Goal: Task Accomplishment & Management: Use online tool/utility

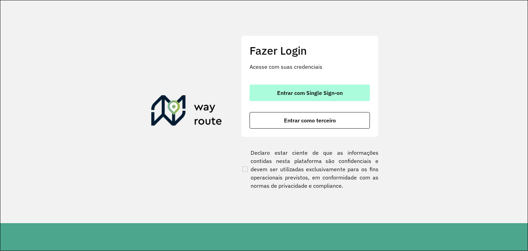
click at [256, 89] on button "Entrar com Single Sign-on" at bounding box center [310, 93] width 120 height 17
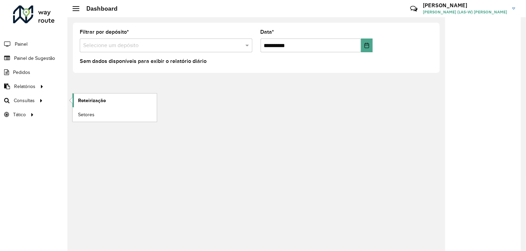
click at [84, 98] on span "Roteirização" at bounding box center [92, 100] width 28 height 7
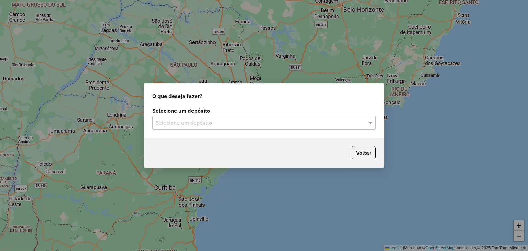
click at [167, 122] on input "text" at bounding box center [257, 123] width 203 height 8
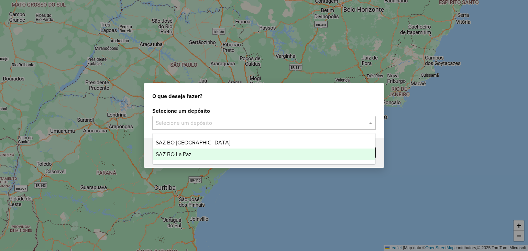
click at [175, 155] on span "SAZ BO La Paz" at bounding box center [174, 154] width 36 height 6
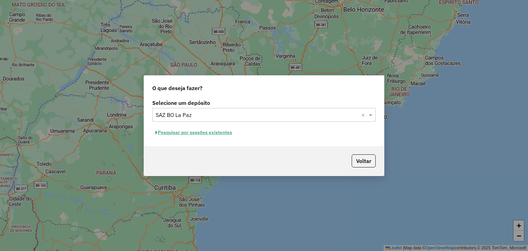
click at [194, 134] on button "Pesquisar por sessões existentes" at bounding box center [193, 132] width 83 height 11
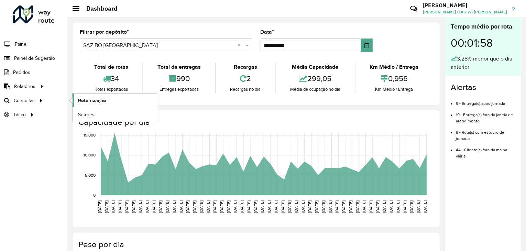
click at [86, 101] on span "Roteirização" at bounding box center [92, 100] width 28 height 7
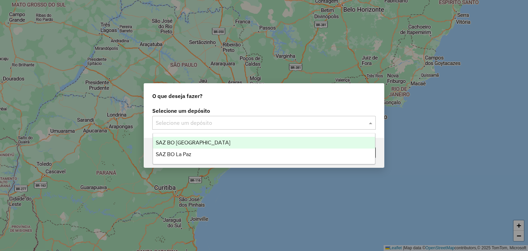
click at [181, 121] on input "text" at bounding box center [257, 123] width 203 height 8
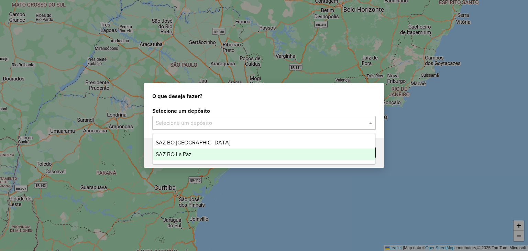
click at [171, 154] on span "SAZ BO La Paz" at bounding box center [174, 154] width 36 height 6
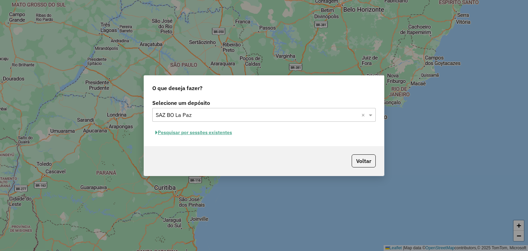
click at [182, 131] on button "Pesquisar por sessões existentes" at bounding box center [193, 132] width 83 height 11
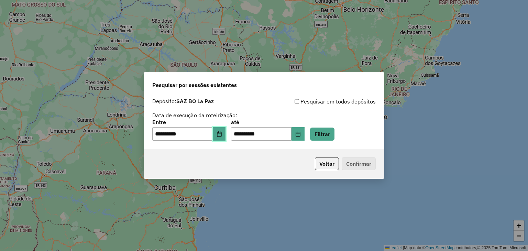
click at [222, 135] on icon "Choose Date" at bounding box center [220, 134] width 6 height 6
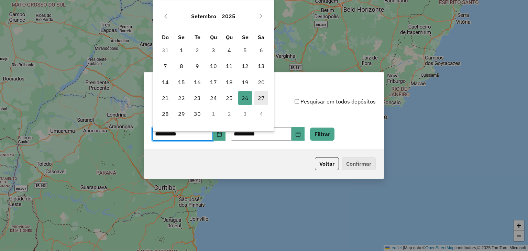
click at [261, 97] on span "27" at bounding box center [261, 98] width 14 height 14
type input "**********"
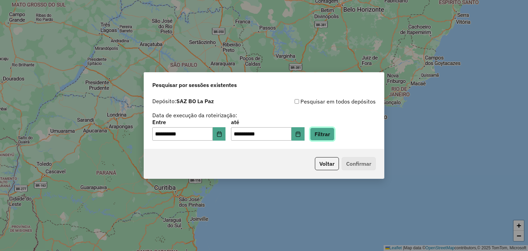
click at [333, 137] on button "Filtrar" at bounding box center [322, 134] width 24 height 13
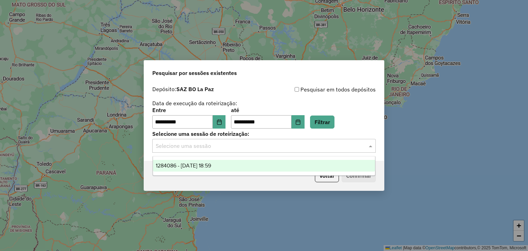
click at [232, 147] on input "text" at bounding box center [257, 146] width 203 height 8
click at [211, 166] on span "1284086 - 27/09/2025 18:59" at bounding box center [183, 166] width 55 height 6
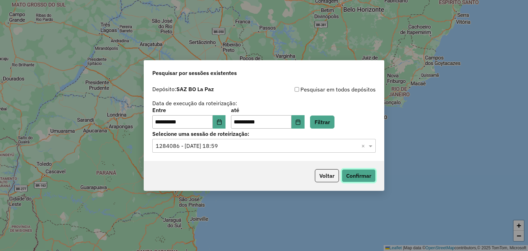
click at [369, 176] on button "Confirmar" at bounding box center [359, 175] width 34 height 13
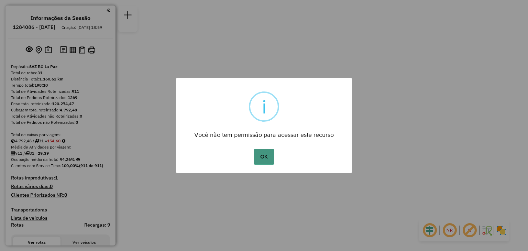
click at [266, 158] on button "OK" at bounding box center [264, 157] width 20 height 16
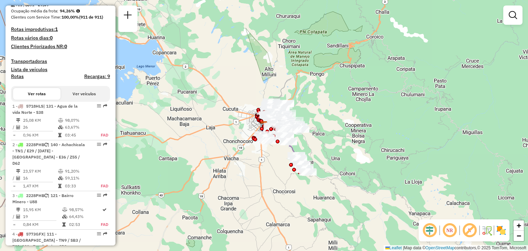
scroll to position [151, 0]
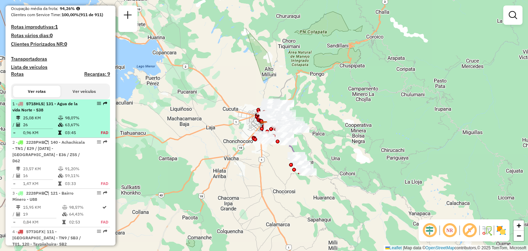
select select "**********"
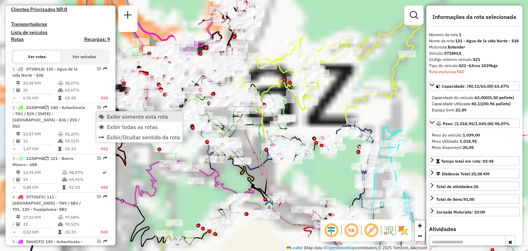
scroll to position [251, 0]
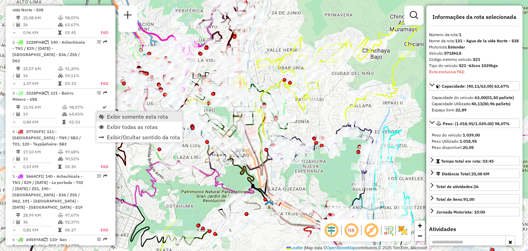
click at [124, 117] on span "Exibir somente esta rota" at bounding box center [137, 117] width 61 height 6
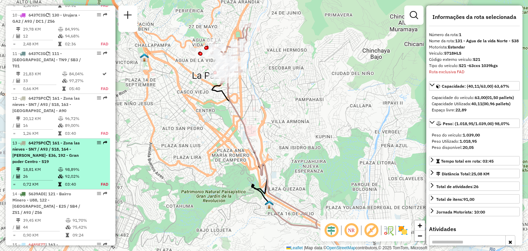
scroll to position [643, 0]
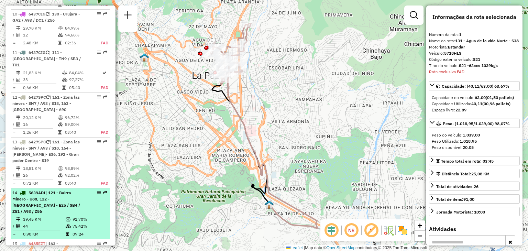
click at [40, 198] on span "| 121 - Bairro Minero - U88, 122 - [GEOGRAPHIC_DATA] - E25 / SB4 / Z51 / A93 / …" at bounding box center [46, 202] width 68 height 24
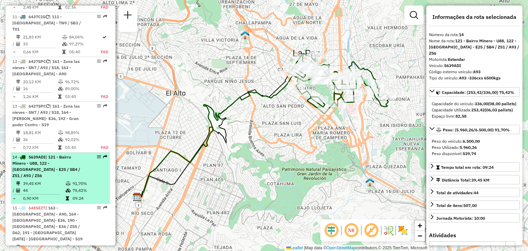
scroll to position [682, 0]
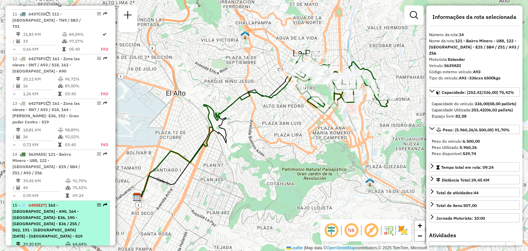
click at [28, 209] on span "| 163 - [GEOGRAPHIC_DATA] - A90, 164 - [GEOGRAPHIC_DATA]- E36, 190 - [GEOGRAPHI…" at bounding box center [47, 221] width 70 height 36
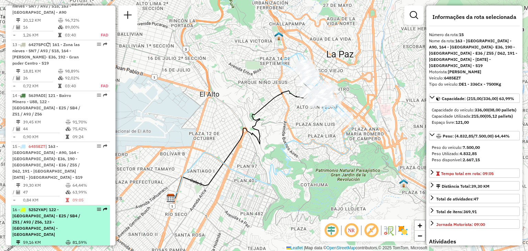
scroll to position [741, 0]
click at [43, 209] on span "| 122 - [GEOGRAPHIC_DATA] - E25 / SB4 / Z51 / A93 / Z56, 123 - [GEOGRAPHIC_DATA…" at bounding box center [46, 222] width 68 height 30
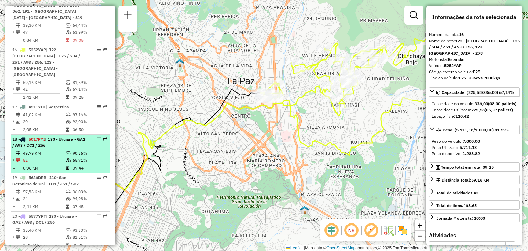
scroll to position [899, 0]
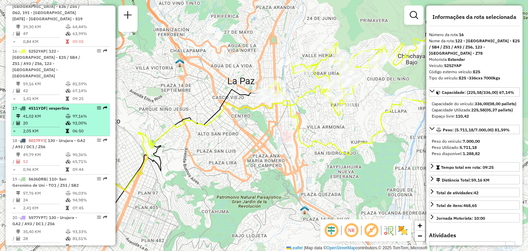
click at [52, 127] on hr at bounding box center [36, 127] width 47 height 0
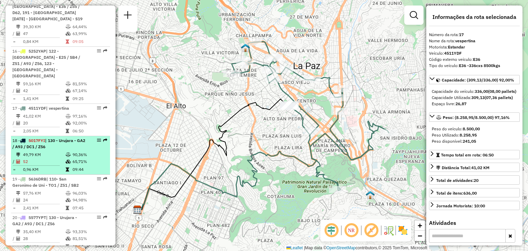
click at [50, 138] on span "| 130 - Urujara - GA2 / A93 / DC1 / Z56" at bounding box center [48, 143] width 73 height 11
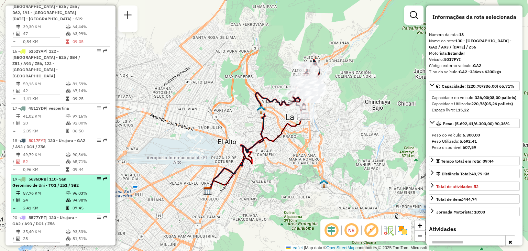
click at [62, 190] on td "57,76 KM" at bounding box center [44, 193] width 43 height 7
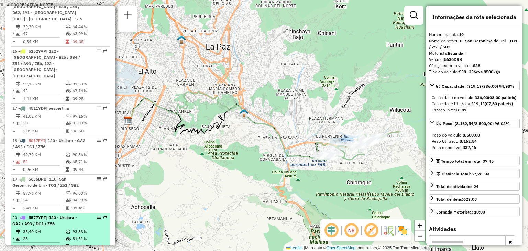
click at [52, 215] on span "| 130 - Urujara - GA2 / A93 / DC1 / Z56" at bounding box center [44, 220] width 65 height 11
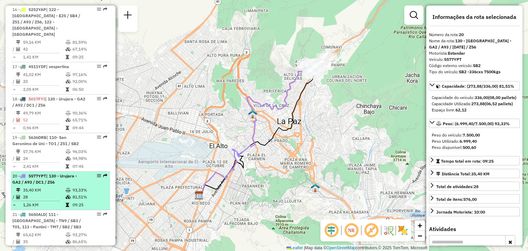
scroll to position [941, 0]
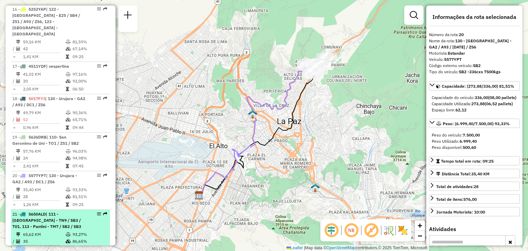
click at [39, 211] on div "21 - 5650ALD | 111 - [GEOGRAPHIC_DATA] - TN9 / SB3 / T01, 113 - Pantini - TM7 /…" at bounding box center [48, 220] width 73 height 19
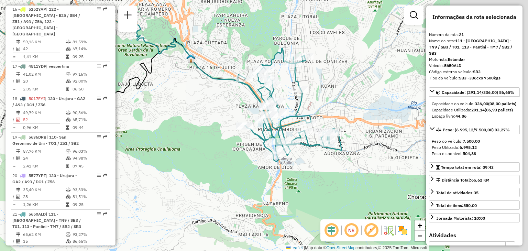
drag, startPoint x: 305, startPoint y: 172, endPoint x: 183, endPoint y: 131, distance: 128.9
click at [183, 131] on div "Janela de atendimento Grade de atendimento Capacidade Transportadoras Veículos …" at bounding box center [264, 125] width 528 height 251
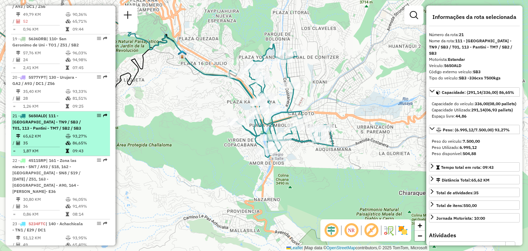
scroll to position [1040, 0]
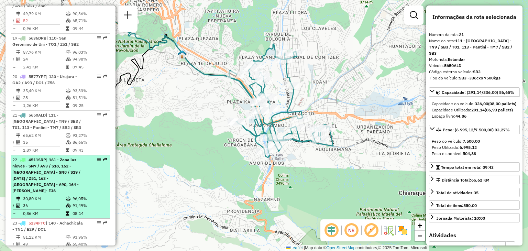
click at [46, 195] on td "30,80 KM" at bounding box center [44, 198] width 43 height 7
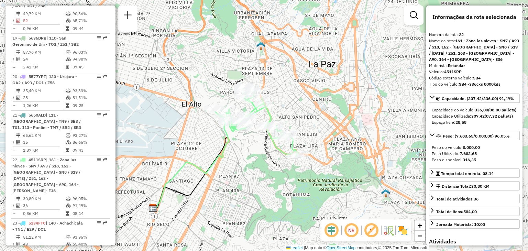
drag, startPoint x: 350, startPoint y: 81, endPoint x: 285, endPoint y: 119, distance: 75.3
click at [285, 119] on div "Janela de atendimento Grade de atendimento Capacidade Transportadoras Veículos …" at bounding box center [264, 125] width 528 height 251
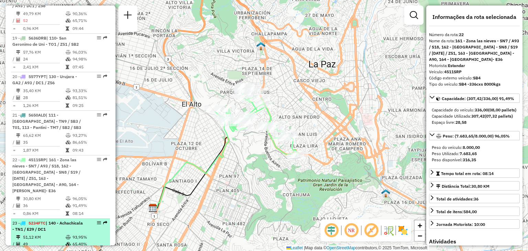
click at [59, 234] on td "51,12 KM" at bounding box center [44, 237] width 43 height 7
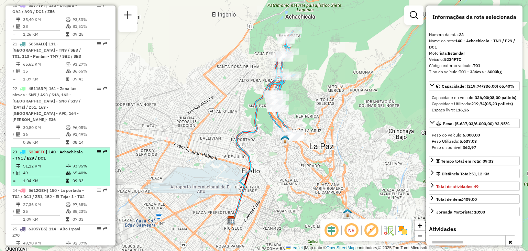
scroll to position [1112, 0]
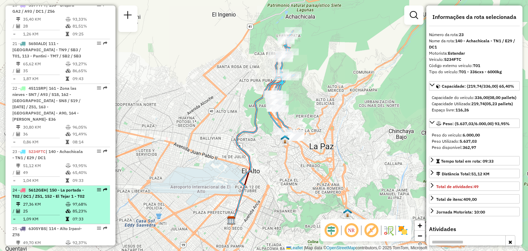
click at [48, 216] on td "1,09 KM" at bounding box center [44, 219] width 43 height 7
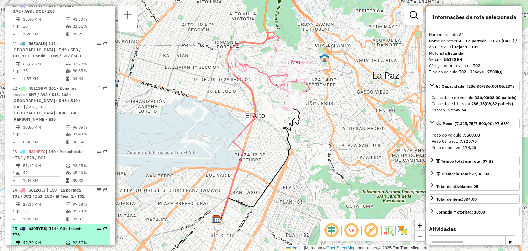
click at [44, 226] on div "25 - 6305YBS | 114 - [GEOGRAPHIC_DATA]- Z78" at bounding box center [48, 232] width 73 height 12
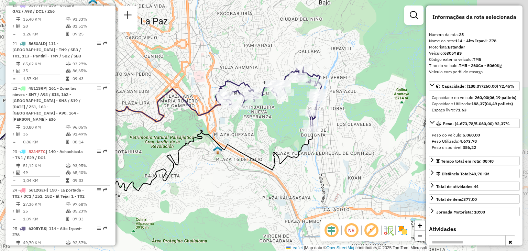
drag, startPoint x: 293, startPoint y: 149, endPoint x: 183, endPoint y: 153, distance: 110.5
click at [183, 153] on div "Janela de atendimento Grade de atendimento Capacidade Transportadoras Veículos …" at bounding box center [264, 125] width 528 height 251
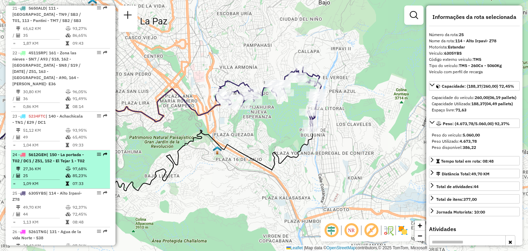
scroll to position [1148, 0]
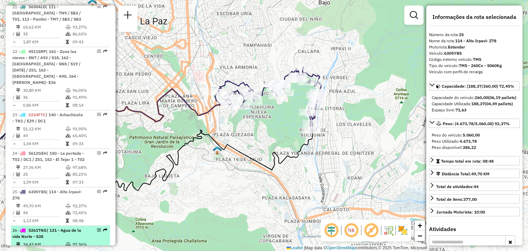
click at [48, 227] on div "26 - 5261TNG | 131 - Agua de la vida Norte - S38" at bounding box center [48, 233] width 73 height 12
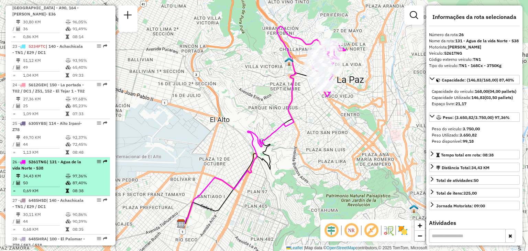
scroll to position [1217, 0]
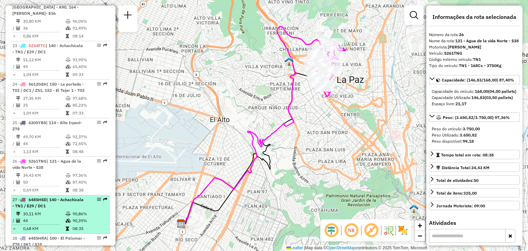
click at [40, 217] on td "44" at bounding box center [44, 220] width 43 height 7
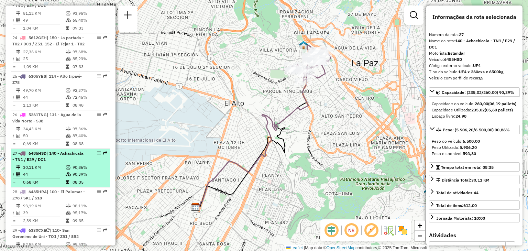
scroll to position [1357, 0]
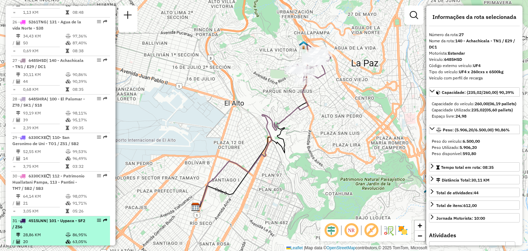
click at [34, 231] on td "28,86 KM" at bounding box center [44, 234] width 43 height 7
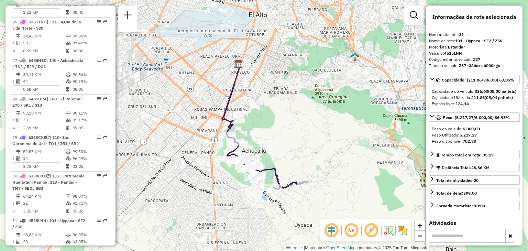
drag, startPoint x: 284, startPoint y: 153, endPoint x: 252, endPoint y: 137, distance: 36.3
click at [252, 137] on div "Janela de atendimento Grade de atendimento Capacidade Transportadoras Veículos …" at bounding box center [264, 125] width 528 height 251
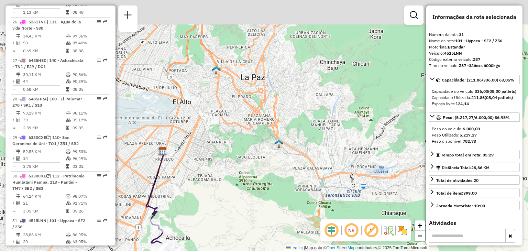
drag, startPoint x: 217, startPoint y: 53, endPoint x: 170, endPoint y: 165, distance: 121.3
click at [170, 165] on div "Janela de atendimento Grade de atendimento Capacidade Transportadoras Veículos …" at bounding box center [264, 125] width 528 height 251
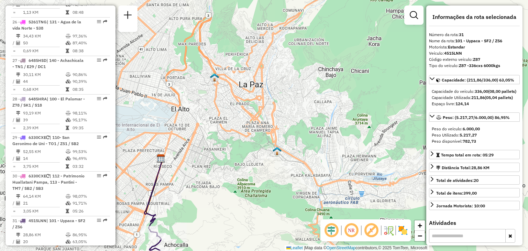
drag, startPoint x: 225, startPoint y: 107, endPoint x: 230, endPoint y: 104, distance: 6.6
click at [230, 104] on div "Janela de atendimento Grade de atendimento Capacidade Transportadoras Veículos …" at bounding box center [264, 125] width 528 height 251
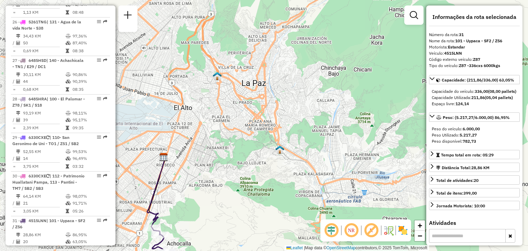
click at [230, 104] on div "Janela de atendimento Grade de atendimento Capacidade Transportadoras Veículos …" at bounding box center [264, 125] width 528 height 251
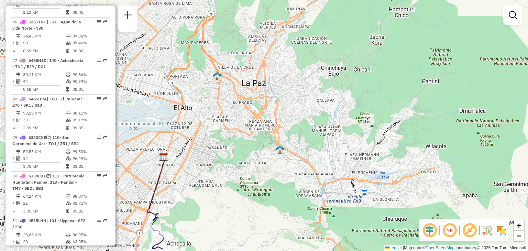
click at [230, 104] on div "Janela de atendimento Grade de atendimento Capacidade Transportadoras Veículos …" at bounding box center [264, 125] width 528 height 251
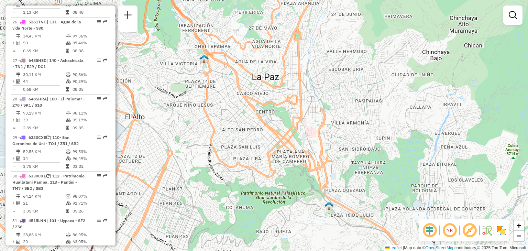
drag, startPoint x: 262, startPoint y: 91, endPoint x: 263, endPoint y: 105, distance: 13.4
click at [263, 105] on div "Janela de atendimento Grade de atendimento Capacidade Transportadoras Veículos …" at bounding box center [264, 125] width 528 height 251
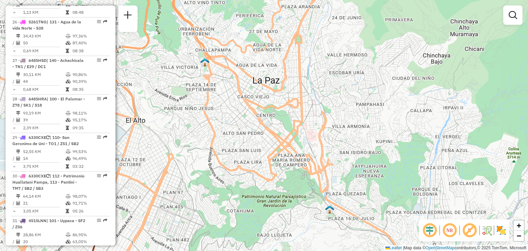
click at [256, 95] on div "Janela de atendimento Grade de atendimento Capacidade Transportadoras Veículos …" at bounding box center [264, 125] width 528 height 251
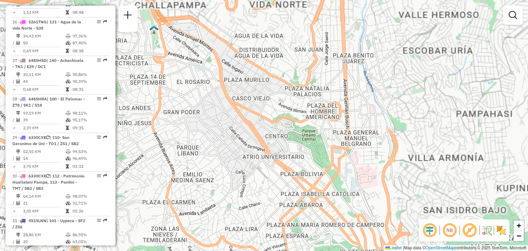
click at [239, 86] on div "Janela de atendimento Grade de atendimento Capacidade Transportadoras Veículos …" at bounding box center [264, 125] width 528 height 251
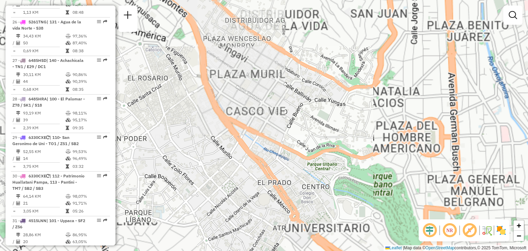
drag, startPoint x: 235, startPoint y: 76, endPoint x: 240, endPoint y: 98, distance: 22.9
click at [240, 98] on div "Janela de atendimento Grade de atendimento Capacidade Transportadoras Veículos …" at bounding box center [264, 125] width 528 height 251
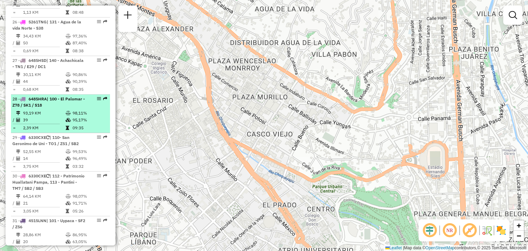
select select "**********"
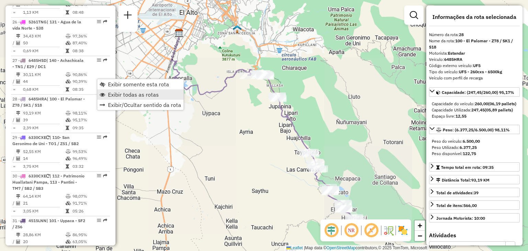
click at [118, 95] on span "Exibir todas as rotas" at bounding box center [133, 95] width 51 height 6
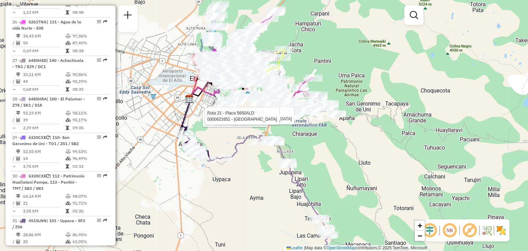
click at [262, 45] on div "Rota 21 - Placa 5650ALD 0000905091 - [PERSON_NAME] 21 - Placa 5650ALD 000067662…" at bounding box center [264, 125] width 528 height 251
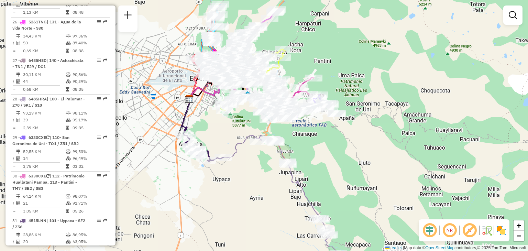
click at [262, 45] on div "Rota 21 - Placa 5650ALD 0000905091 - [PERSON_NAME] 21 - Placa 5650ALD 000067662…" at bounding box center [264, 125] width 528 height 251
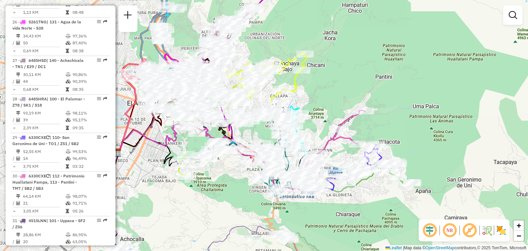
click at [257, 54] on div "Janela de atendimento Grade de atendimento Capacidade Transportadoras Veículos …" at bounding box center [264, 125] width 528 height 251
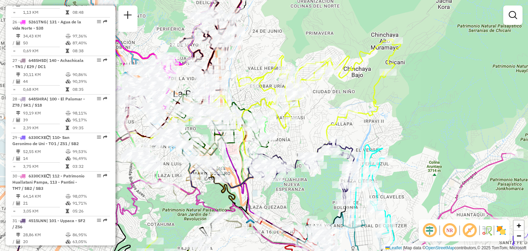
click at [247, 58] on div "Janela de atendimento Grade de atendimento Capacidade Transportadoras Veículos …" at bounding box center [264, 125] width 528 height 251
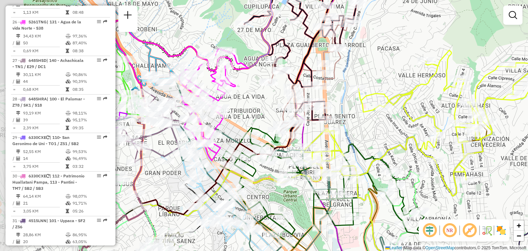
drag, startPoint x: 224, startPoint y: 85, endPoint x: 365, endPoint y: 81, distance: 141.4
click at [365, 81] on div "Janela de atendimento Grade de atendimento Capacidade Transportadoras Veículos …" at bounding box center [264, 125] width 528 height 251
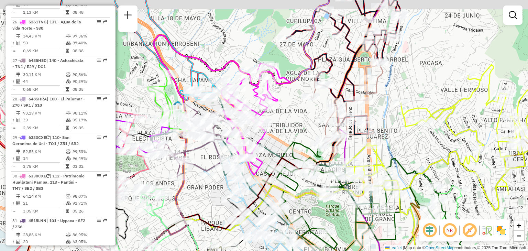
drag, startPoint x: 227, startPoint y: 37, endPoint x: 276, endPoint y: 62, distance: 54.4
click at [276, 62] on div "Janela de atendimento Grade de atendimento Capacidade Transportadoras Veículos …" at bounding box center [264, 125] width 528 height 251
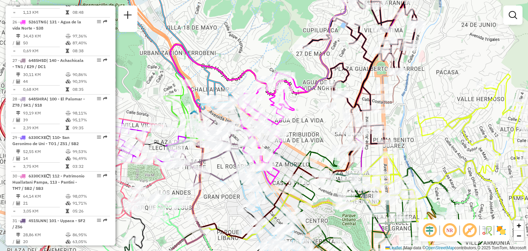
click at [239, 61] on div "Janela de atendimento Grade de atendimento Capacidade Transportadoras Veículos …" at bounding box center [264, 125] width 528 height 251
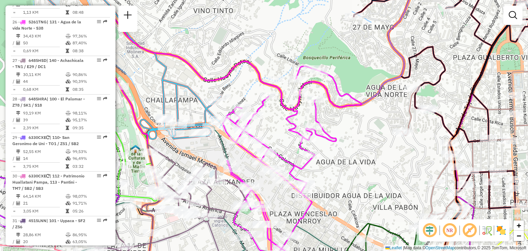
drag, startPoint x: 250, startPoint y: 109, endPoint x: 233, endPoint y: 85, distance: 29.4
click at [233, 85] on div "Janela de atendimento Grade de atendimento Capacidade Transportadoras Veículos …" at bounding box center [264, 125] width 528 height 251
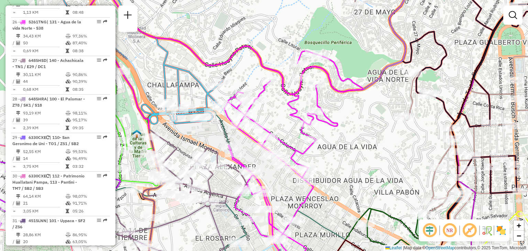
drag, startPoint x: 265, startPoint y: 123, endPoint x: 273, endPoint y: 107, distance: 17.7
click at [273, 107] on div "Janela de atendimento Grade de atendimento Capacidade Transportadoras Veículos …" at bounding box center [264, 125] width 528 height 251
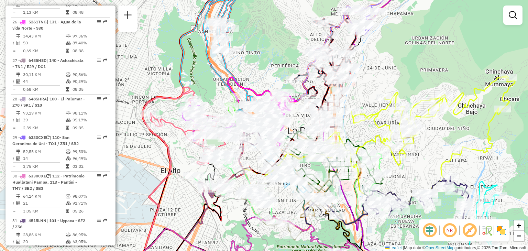
click at [263, 85] on div "Janela de atendimento Grade de atendimento Capacidade Transportadoras Veículos …" at bounding box center [264, 125] width 528 height 251
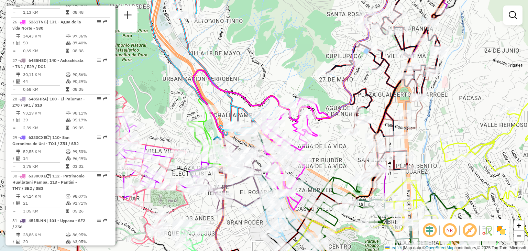
click at [314, 153] on div "Janela de atendimento Grade de atendimento Capacidade Transportadoras Veículos …" at bounding box center [264, 125] width 528 height 251
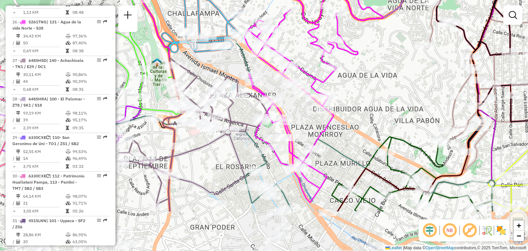
drag, startPoint x: 242, startPoint y: 145, endPoint x: 264, endPoint y: 61, distance: 86.8
click at [264, 61] on div "Rota 26 - Placa 5261TNG 0000810922 - T. [PERSON_NAME] de atendimento Grade de a…" at bounding box center [264, 125] width 528 height 251
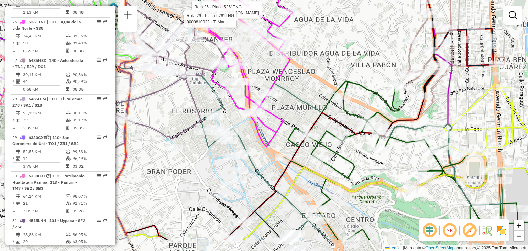
drag, startPoint x: 322, startPoint y: 139, endPoint x: 290, endPoint y: 99, distance: 50.6
click at [290, 99] on div "Rota 26 - Placa 5261TNG 0000103446 - T. [PERSON_NAME] 26 - Placa 5261TNG 000081…" at bounding box center [264, 125] width 528 height 251
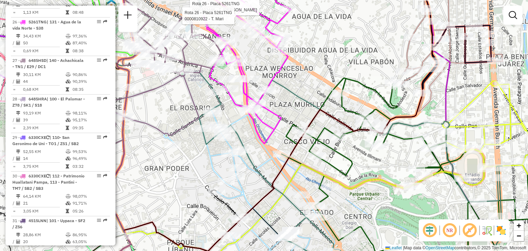
click at [292, 108] on div "Rota 26 - Placa 5261TNG 0000103446 - T. [PERSON_NAME] 26 - Placa 5261TNG 000081…" at bounding box center [264, 125] width 528 height 251
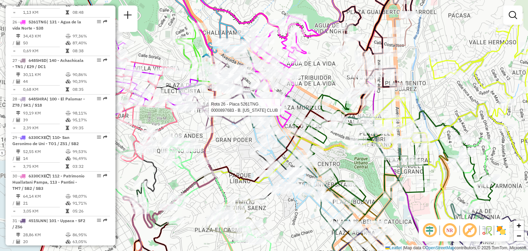
select select "**********"
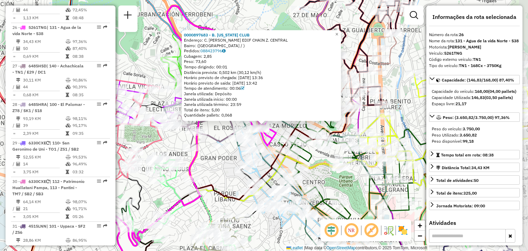
scroll to position [1348, 0]
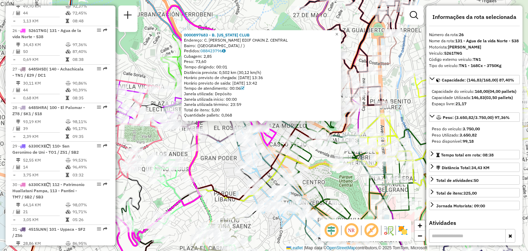
click at [225, 164] on div "0000897683 - B. [US_STATE] CLUB Endereço: C. [PERSON_NAME] EDIF CHAIN Z. CENTRA…" at bounding box center [264, 125] width 528 height 251
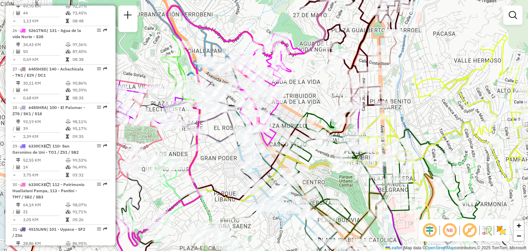
click at [283, 117] on icon at bounding box center [321, 169] width 314 height 213
select select "**********"
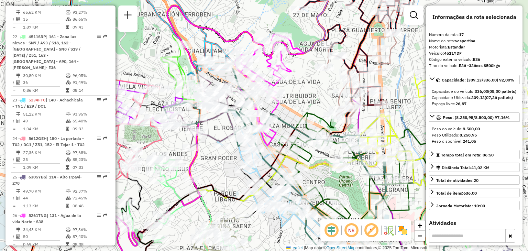
click at [283, 117] on icon at bounding box center [321, 169] width 314 height 213
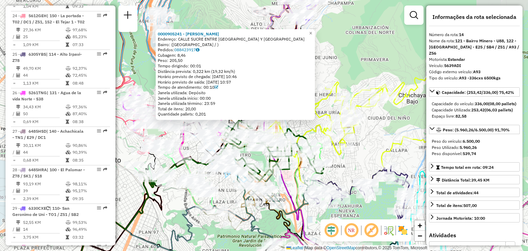
scroll to position [1357, 0]
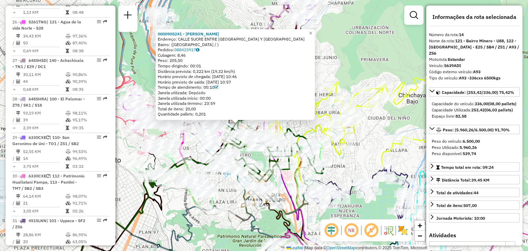
drag, startPoint x: 165, startPoint y: 223, endPoint x: 187, endPoint y: 114, distance: 111.3
click at [187, 114] on div "0000905241 - [PERSON_NAME] Endereço: CALLE SUCRE ENTRE [GEOGRAPHIC_DATA] Y [GEO…" at bounding box center [264, 125] width 528 height 251
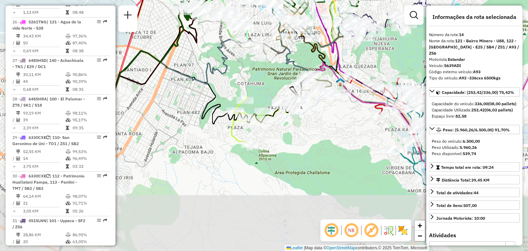
drag, startPoint x: 219, startPoint y: 117, endPoint x: 232, endPoint y: 59, distance: 59.1
click at [232, 59] on div "0000905241 - [PERSON_NAME] Endereço: CALLE SUCRE ENTRE [GEOGRAPHIC_DATA] Y [GEO…" at bounding box center [264, 125] width 528 height 251
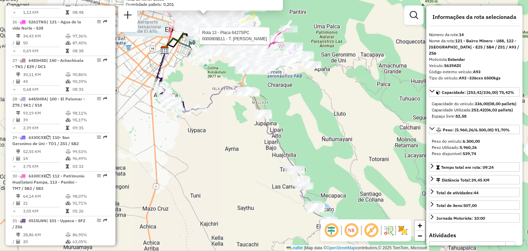
drag, startPoint x: 232, startPoint y: 105, endPoint x: 196, endPoint y: 86, distance: 40.8
click at [196, 86] on div "Rota 13 - Placa 6427SPC 0000809511 - T. [PERSON_NAME] 0000905241 - [PERSON_NAME…" at bounding box center [264, 125] width 528 height 251
drag, startPoint x: 219, startPoint y: 131, endPoint x: 193, endPoint y: 116, distance: 30.4
click at [193, 116] on div "Rota 13 - Placa 6427SPC 0000809511 - T. [PERSON_NAME] 0000905241 - [PERSON_NAME…" at bounding box center [264, 125] width 528 height 251
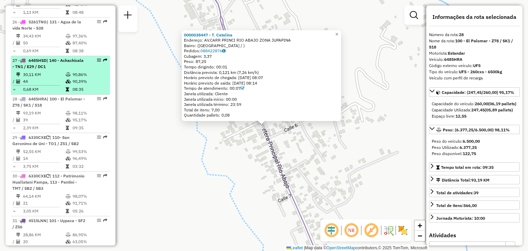
click at [98, 57] on div "27 - 6485HSD | 140 - Achachicala - TN1 / E29 / [DATE]" at bounding box center [60, 63] width 96 height 12
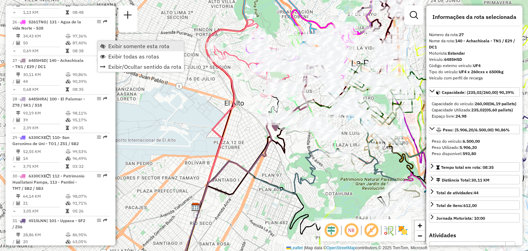
click at [115, 47] on span "Exibir somente esta rota" at bounding box center [138, 46] width 61 height 6
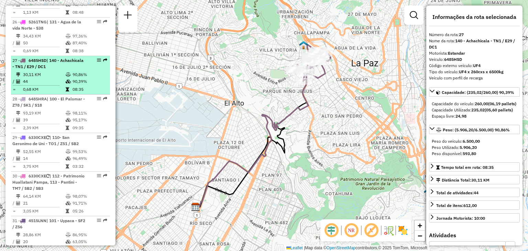
click at [66, 71] on td at bounding box center [68, 74] width 7 height 7
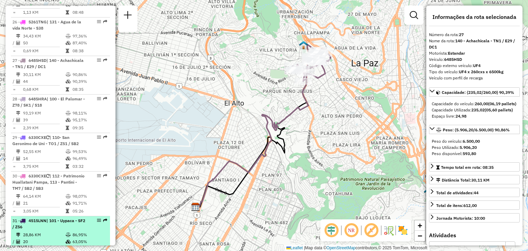
click at [30, 218] on span "4515LNN" at bounding box center [38, 220] width 18 height 5
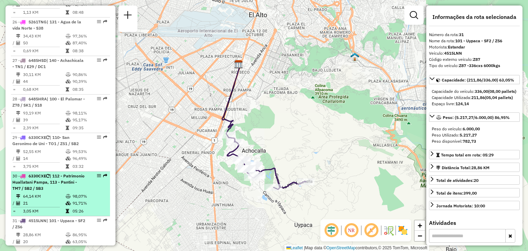
click at [43, 200] on td "21" at bounding box center [44, 203] width 43 height 7
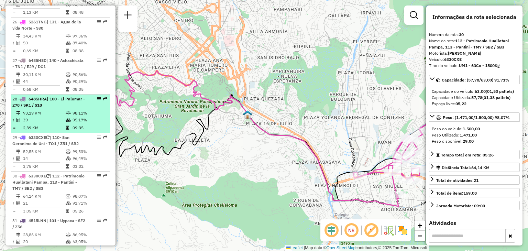
click at [62, 124] on td "2,39 KM" at bounding box center [44, 127] width 43 height 7
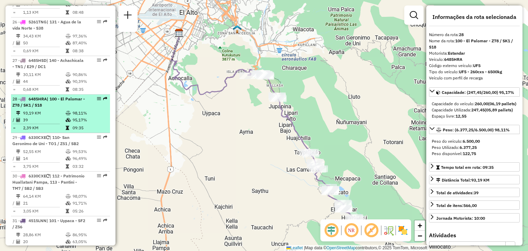
click at [92, 110] on td "98,11%" at bounding box center [89, 113] width 35 height 7
click at [84, 110] on td "98,11%" at bounding box center [89, 113] width 35 height 7
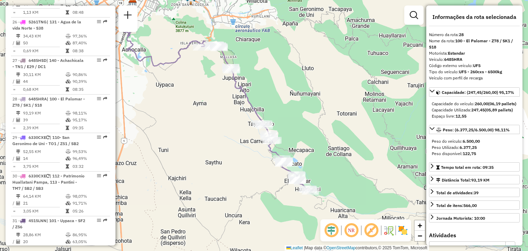
drag, startPoint x: 223, startPoint y: 139, endPoint x: 192, endPoint y: 126, distance: 33.7
click at [192, 126] on div "Janela de atendimento Grade de atendimento Capacidade Transportadoras Veículos …" at bounding box center [264, 125] width 528 height 251
